Goal: Communication & Community: Answer question/provide support

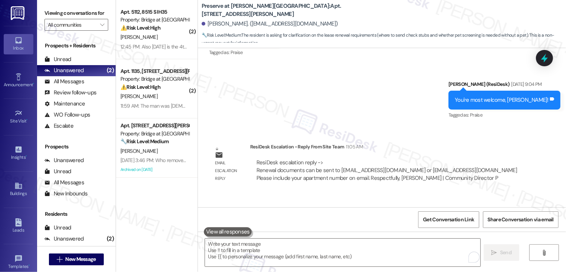
scroll to position [4835, 0]
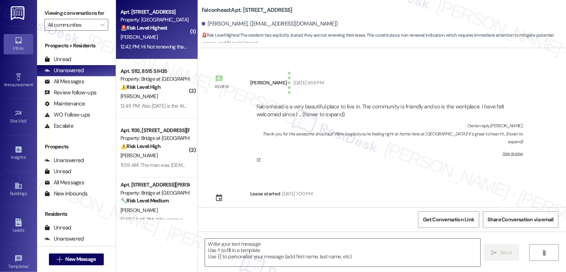
type textarea "Fetching suggested responses. Please feel free to read through the conversation…"
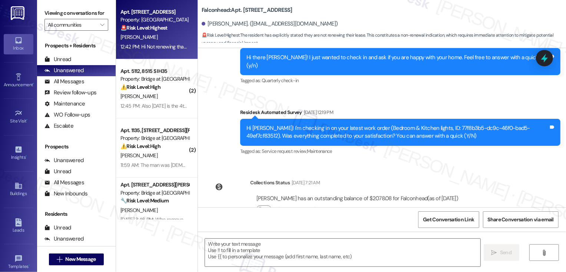
scroll to position [422, 0]
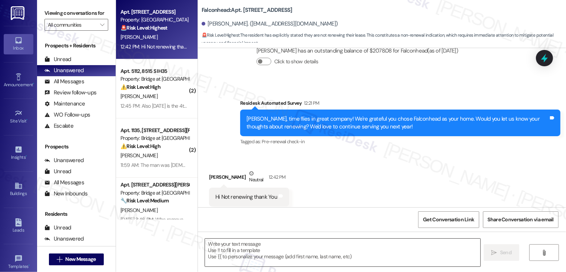
click at [263, 248] on textarea at bounding box center [342, 253] width 275 height 28
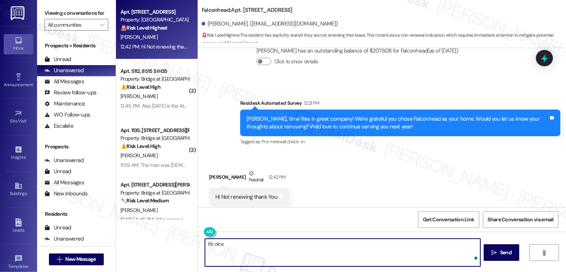
type textarea "It's nice"
click at [207, 247] on textarea "it's great to hear from you, {{first_name}}!" at bounding box center [342, 253] width 275 height 28
click at [312, 248] on textarea "It's great to hear from you, {{first_name}}!" at bounding box center [342, 253] width 275 height 28
paste textarea "I understand your decision not to renew, though I’d love to hear more about you…"
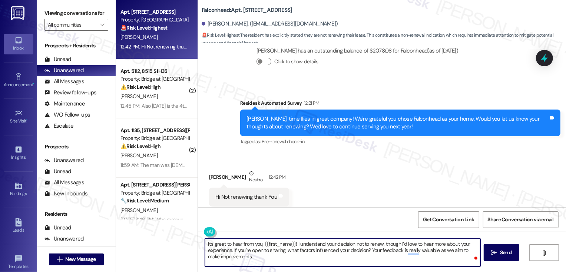
click at [288, 255] on textarea "It's great to hear from you, {{first_name}}! I understand your decision not to …" at bounding box center [342, 253] width 275 height 28
type textarea "It's great to hear from you, {{first_name}}! I understand your decision not to …"
click at [501, 252] on span "Send" at bounding box center [505, 253] width 11 height 8
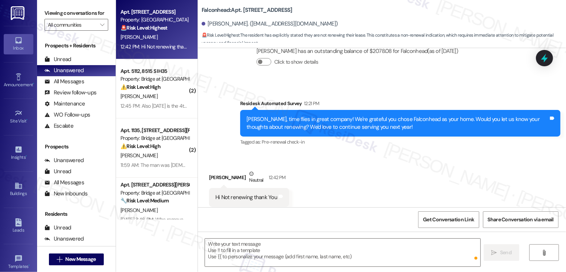
scroll to position [482, 0]
